Goal: Task Accomplishment & Management: Use online tool/utility

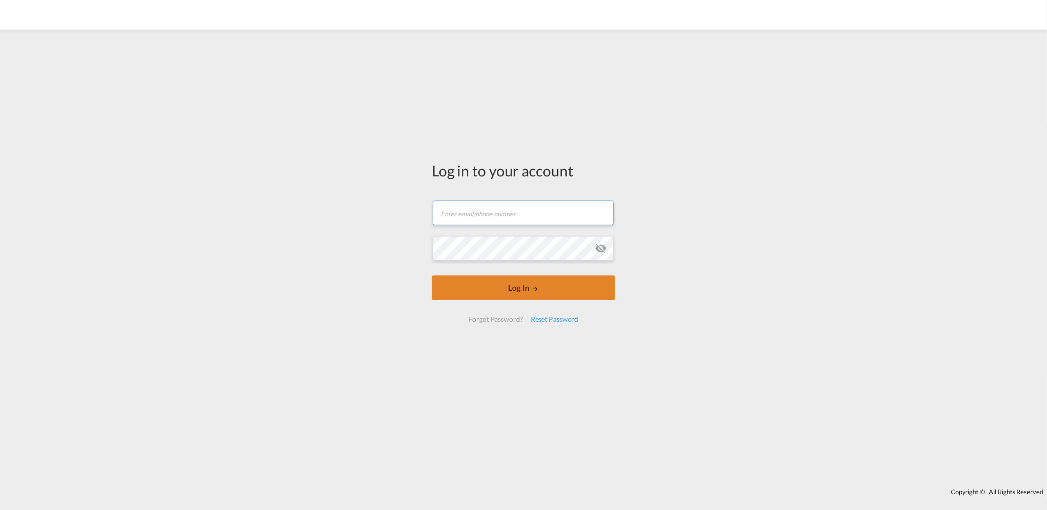
type input "[PERSON_NAME][EMAIL_ADDRESS][DOMAIN_NAME]"
click at [445, 284] on button "Log In" at bounding box center [523, 288] width 183 height 25
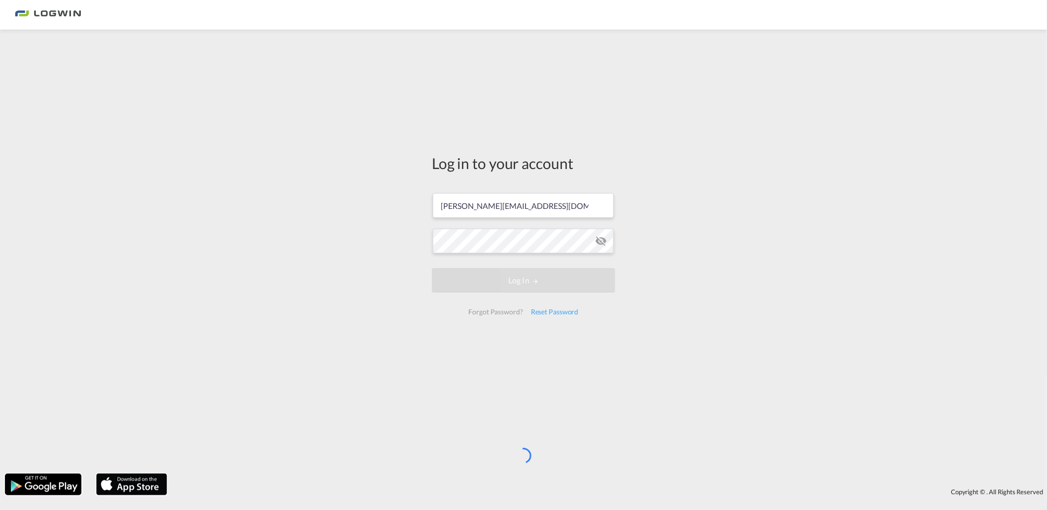
drag, startPoint x: 189, startPoint y: 260, endPoint x: 188, endPoint y: 265, distance: 5.1
click at [189, 260] on div "Log in to your account [PERSON_NAME][EMAIL_ADDRESS][DOMAIN_NAME] Log In Forgot …" at bounding box center [523, 252] width 1047 height 434
click at [747, 158] on div "Log in to your account [PERSON_NAME][EMAIL_ADDRESS][DOMAIN_NAME] Log In Forgot …" at bounding box center [523, 252] width 1047 height 434
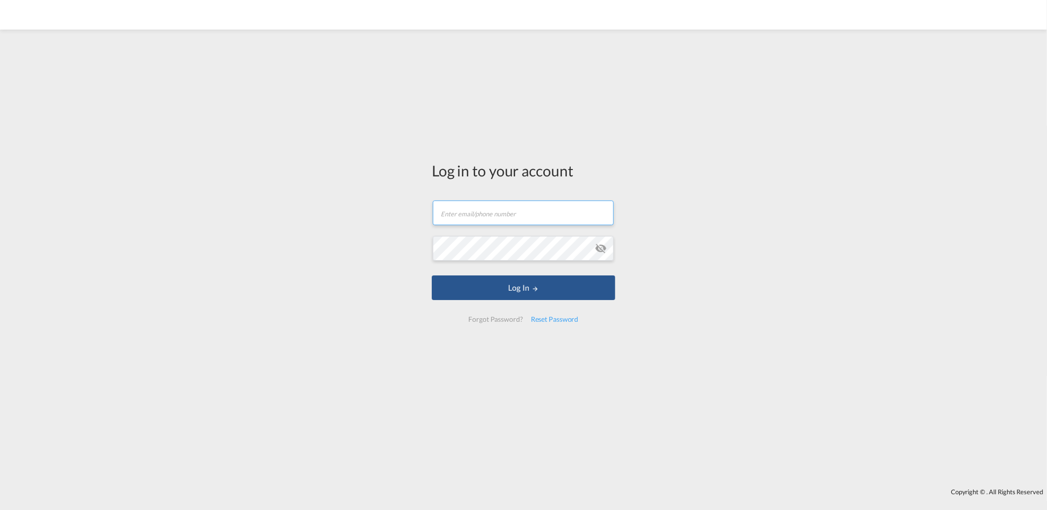
type input "[PERSON_NAME][EMAIL_ADDRESS][DOMAIN_NAME]"
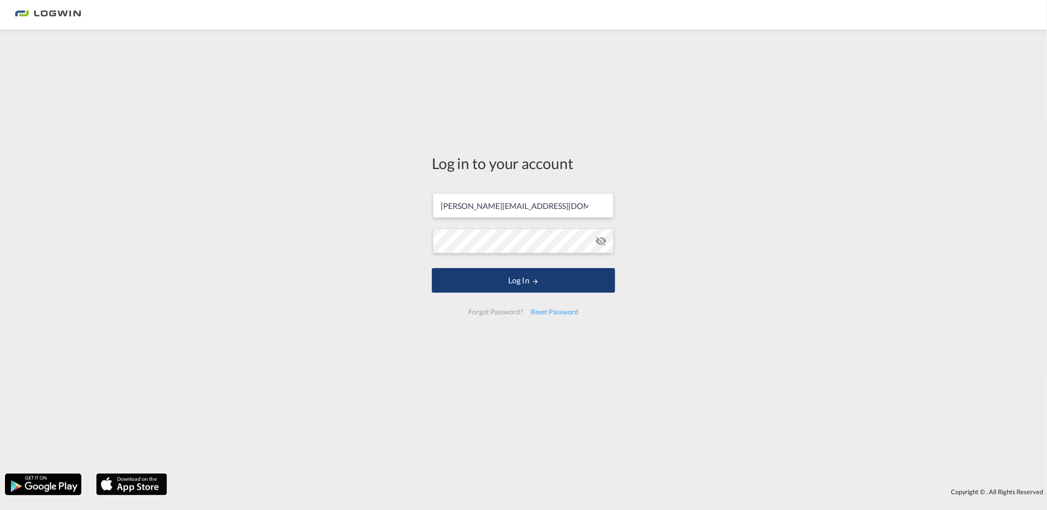
click at [494, 276] on button "Log In" at bounding box center [523, 280] width 183 height 25
